Goal: Task Accomplishment & Management: Use online tool/utility

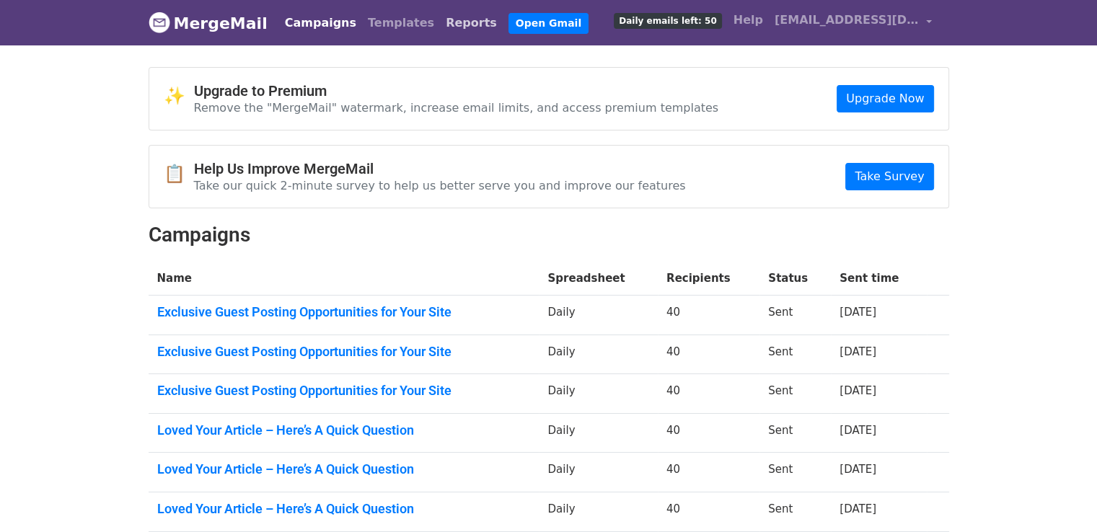
click at [443, 29] on link "Reports" at bounding box center [471, 23] width 63 height 29
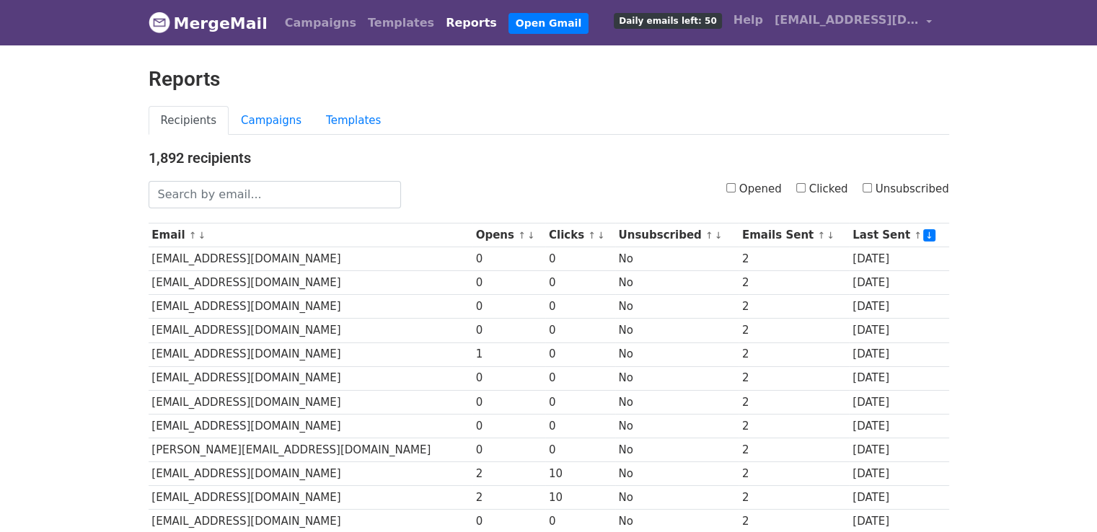
click at [806, 185] on input "Clicked" at bounding box center [800, 187] width 9 height 9
checkbox input "true"
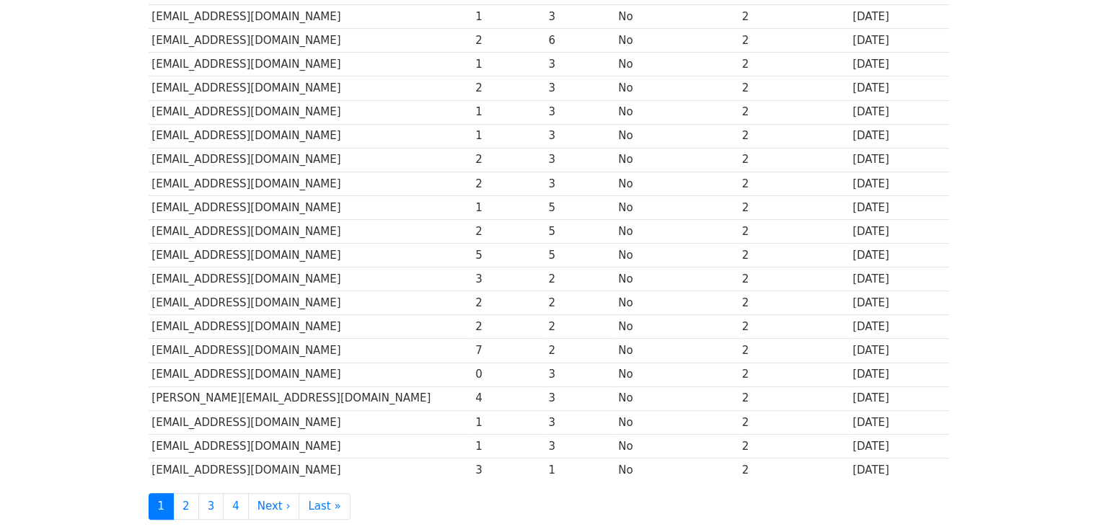
scroll to position [637, 0]
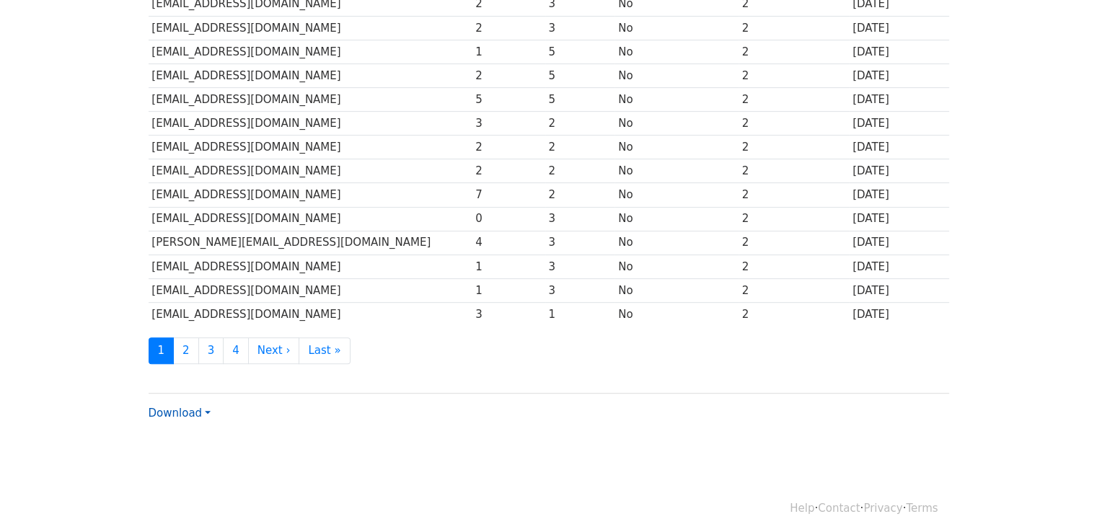
click at [177, 411] on link "Download" at bounding box center [180, 413] width 62 height 13
click at [182, 431] on link "CSV" at bounding box center [206, 440] width 114 height 23
